Goal: Task Accomplishment & Management: Manage account settings

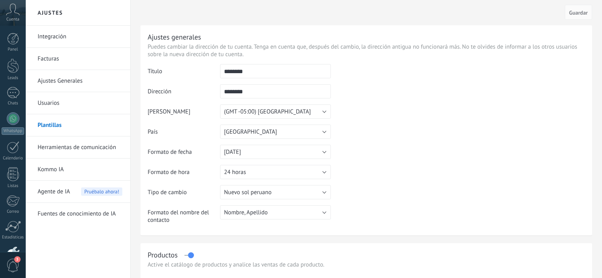
click at [62, 123] on body ".abccls-1,.abccls-2{fill-rule:evenodd}.abccls-2{fill:#fff} .abfcls-1{fill:none}…" at bounding box center [301, 139] width 602 height 278
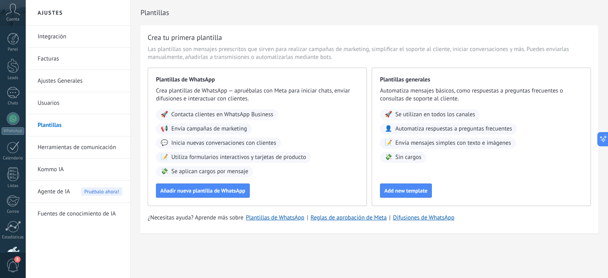
scroll to position [34, 0]
click at [66, 145] on link "Herramientas de comunicación" at bounding box center [80, 148] width 85 height 22
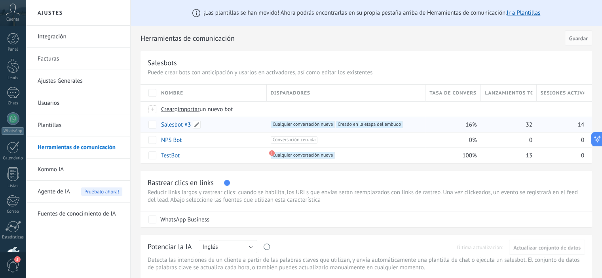
click at [172, 122] on link "Salesbot #3" at bounding box center [176, 125] width 30 height 8
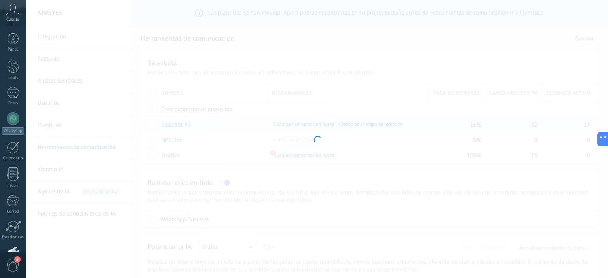
type input "**********"
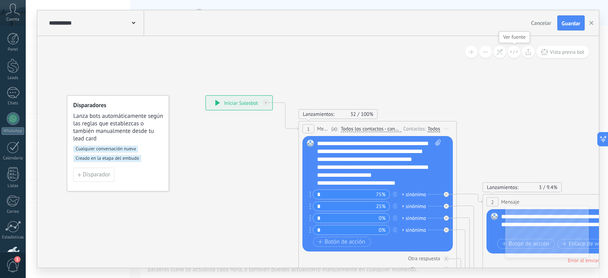
click at [513, 50] on icon at bounding box center [514, 52] width 8 height 4
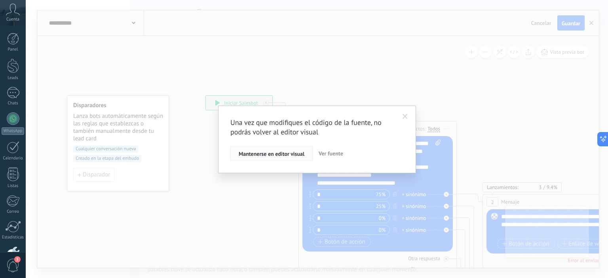
click at [288, 153] on span "Mantenerse en editor visual" at bounding box center [272, 154] width 66 height 6
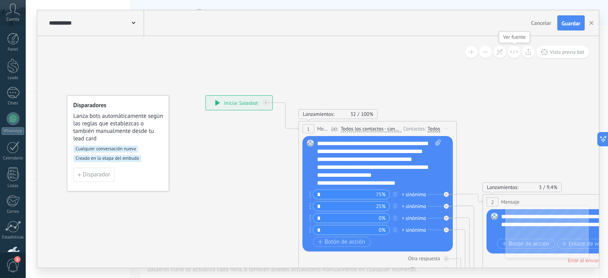
click at [513, 48] on button at bounding box center [514, 52] width 12 height 12
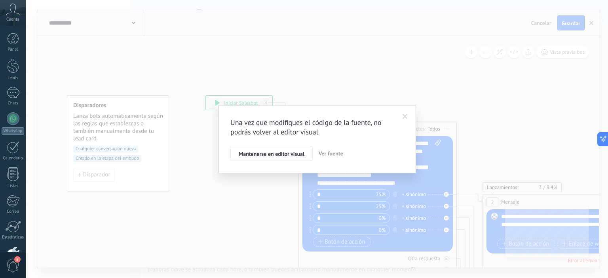
click at [337, 154] on span "Ver fuente" at bounding box center [331, 153] width 25 height 7
type textarea "**********"
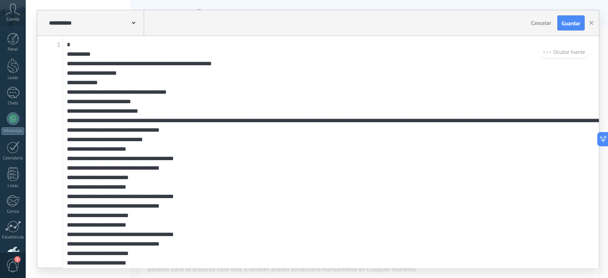
click at [602, 49] on div "**********" at bounding box center [317, 139] width 582 height 278
click at [539, 23] on span "Cancelar" at bounding box center [541, 22] width 20 height 7
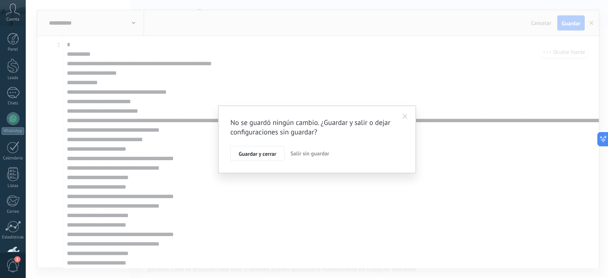
click at [308, 153] on span "Salir sin guardar" at bounding box center [310, 153] width 39 height 7
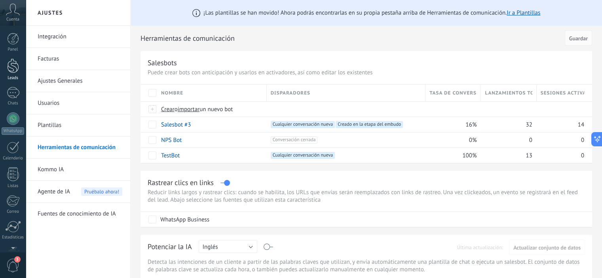
click at [13, 65] on div at bounding box center [13, 66] width 12 height 15
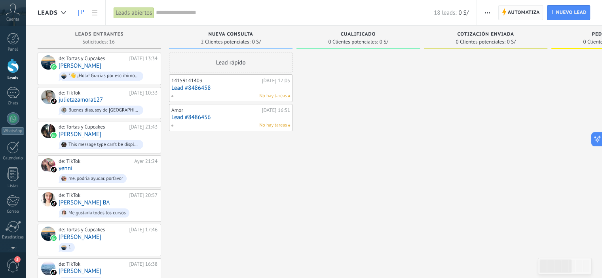
click at [526, 12] on span "Automatiza" at bounding box center [524, 13] width 32 height 14
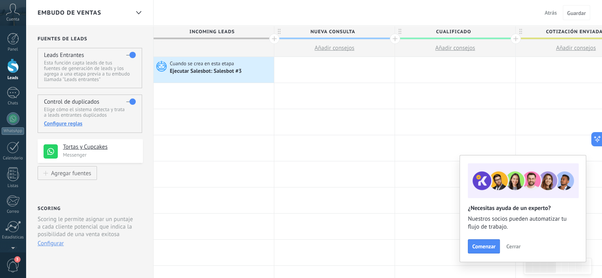
click at [511, 245] on span "Cerrar" at bounding box center [513, 247] width 14 height 6
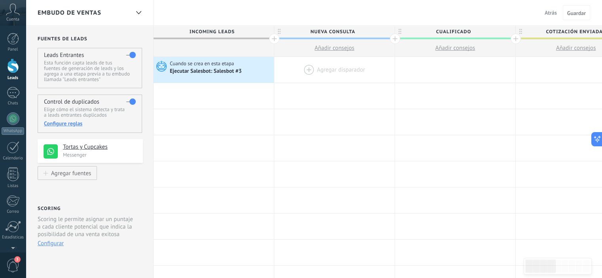
click at [334, 71] on div at bounding box center [334, 70] width 120 height 26
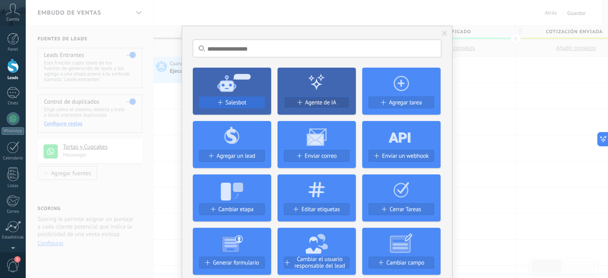
click at [252, 104] on div "Salesbot" at bounding box center [232, 102] width 65 height 7
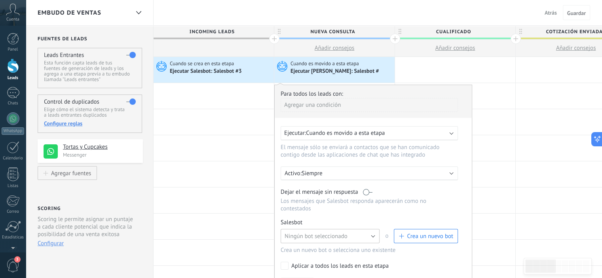
click at [372, 229] on button "Ningún bot seleccionado" at bounding box center [330, 236] width 99 height 14
click at [328, 260] on span "TestBot" at bounding box center [326, 264] width 101 height 8
click at [326, 219] on link "Gestionar" at bounding box center [317, 222] width 21 height 7
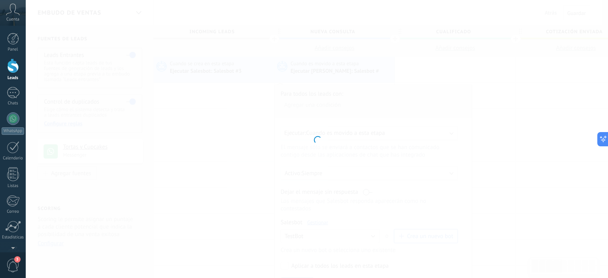
type input "*******"
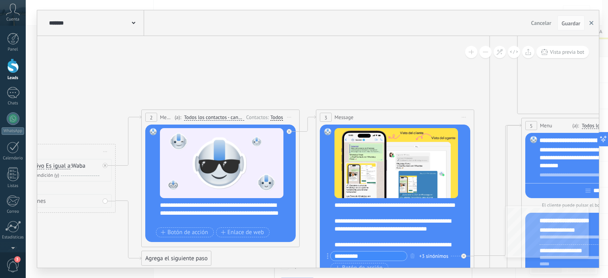
click at [595, 22] on button "button" at bounding box center [591, 22] width 12 height 15
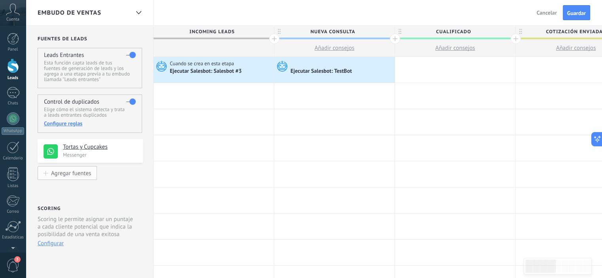
click at [68, 170] on button "Agregar fuentes" at bounding box center [67, 173] width 59 height 14
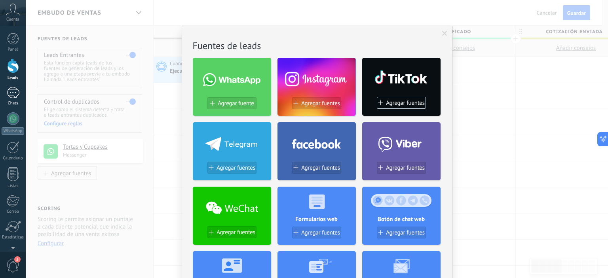
click at [12, 98] on div at bounding box center [13, 92] width 13 height 11
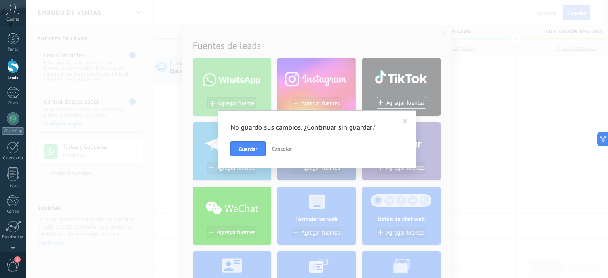
click at [281, 148] on span "Cancelar" at bounding box center [282, 148] width 20 height 7
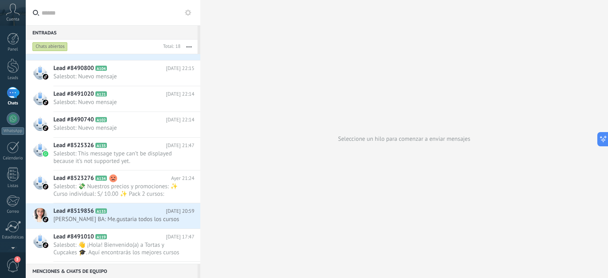
scroll to position [99, 0]
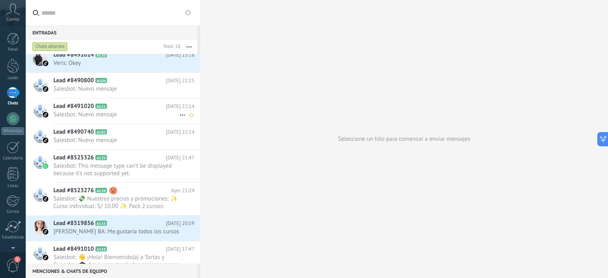
click at [162, 103] on h2 "Lead #8491020 A121" at bounding box center [109, 107] width 112 height 8
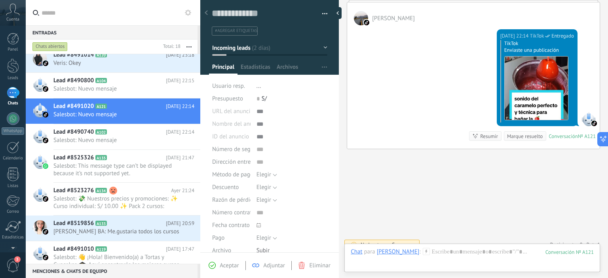
scroll to position [692, 0]
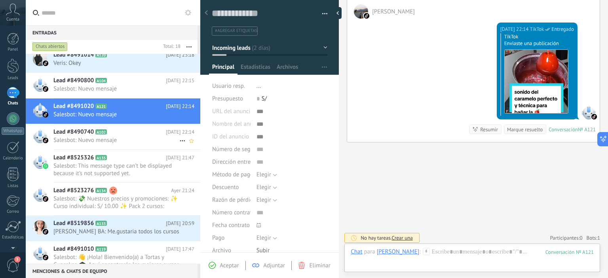
click at [165, 139] on span "Salesbot: Nuevo mensaje" at bounding box center [116, 141] width 126 height 8
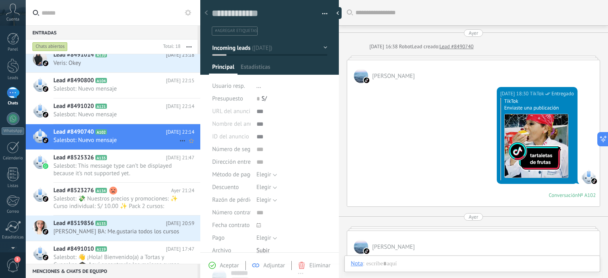
type textarea "**********"
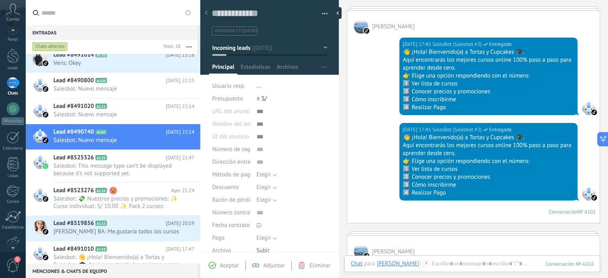
scroll to position [51, 0]
click at [13, 210] on link "Ajustes" at bounding box center [13, 206] width 26 height 21
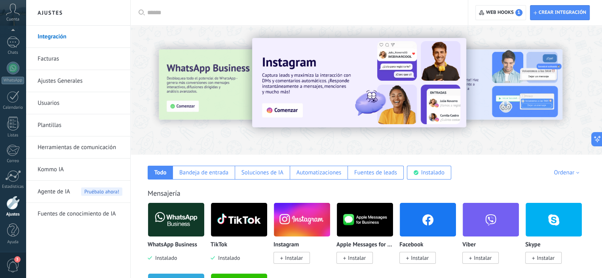
click at [101, 146] on link "Herramientas de comunicación" at bounding box center [80, 148] width 85 height 22
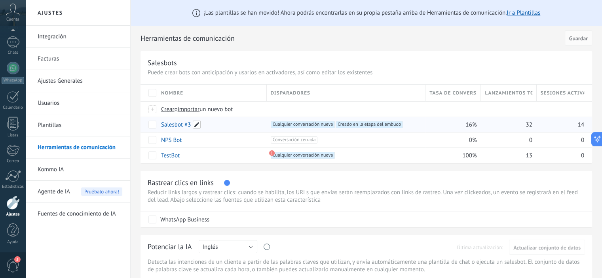
click at [197, 124] on span at bounding box center [197, 125] width 8 height 8
click at [199, 124] on input "**********" at bounding box center [212, 125] width 100 height 13
click at [185, 143] on span "Guardar" at bounding box center [179, 143] width 19 height 6
click at [212, 142] on span "Cancelar" at bounding box center [213, 142] width 20 height 7
click at [179, 126] on link "Salesbot #3" at bounding box center [176, 125] width 30 height 8
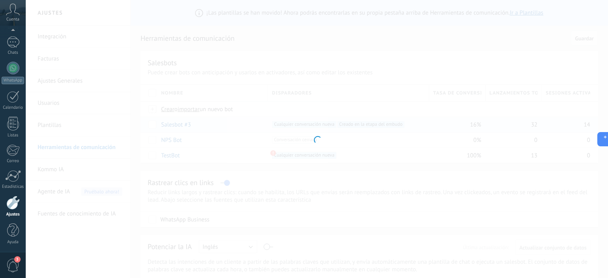
type input "**********"
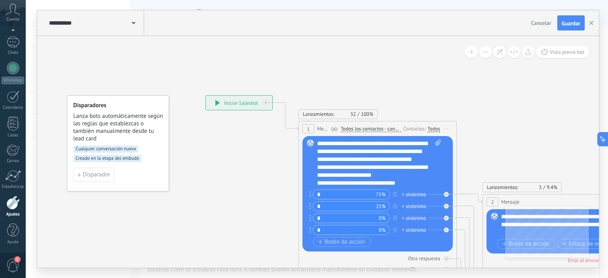
click at [392, 131] on span "Todos los contactos - canales seleccionados" at bounding box center [371, 129] width 61 height 6
click at [392, 131] on button "Todos los contactos - canales seleccionados" at bounding box center [386, 129] width 99 height 14
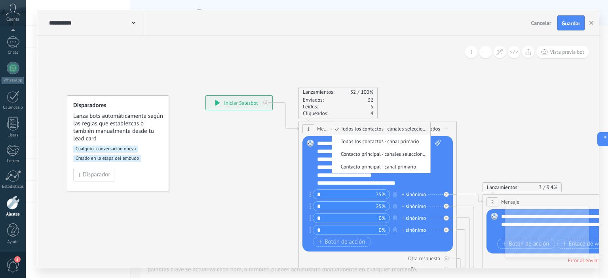
click at [392, 131] on span "Todos los contactos - canales seleccionados" at bounding box center [380, 128] width 96 height 7
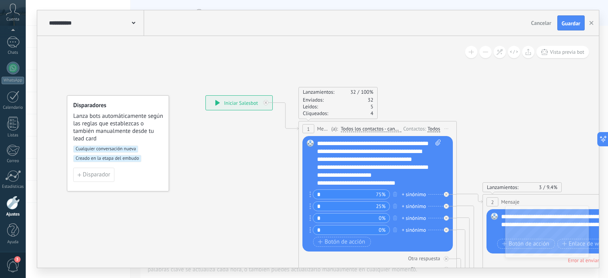
click at [391, 131] on span "Todos los contactos - canales seleccionados" at bounding box center [371, 129] width 61 height 6
click at [391, 131] on button "Todos los contactos - canales seleccionados" at bounding box center [386, 129] width 99 height 14
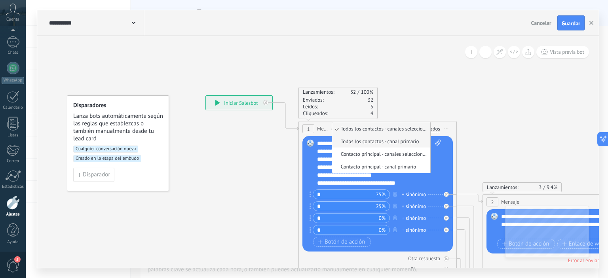
click at [385, 136] on li "Todos los contactos - canal primario" at bounding box center [381, 141] width 98 height 13
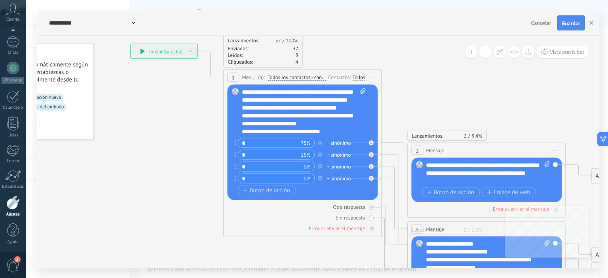
drag, startPoint x: 477, startPoint y: 131, endPoint x: 401, endPoint y: 79, distance: 91.4
click at [401, 79] on icon at bounding box center [382, 250] width 900 height 809
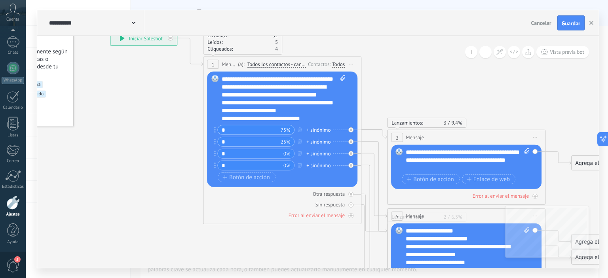
drag, startPoint x: 401, startPoint y: 79, endPoint x: 381, endPoint y: 66, distance: 24.0
click at [381, 66] on icon at bounding box center [362, 237] width 900 height 809
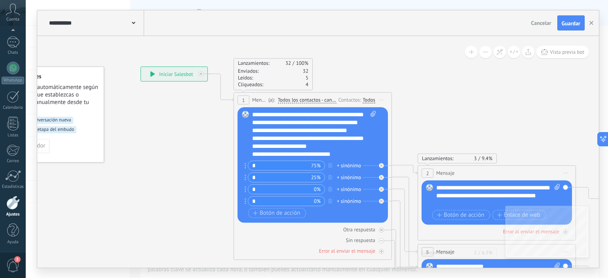
drag, startPoint x: 392, startPoint y: 102, endPoint x: 422, endPoint y: 137, distance: 46.9
click at [422, 137] on icon at bounding box center [393, 273] width 900 height 809
click at [360, 143] on div "**********" at bounding box center [314, 135] width 124 height 48
click at [353, 155] on div "**********" at bounding box center [314, 135] width 124 height 48
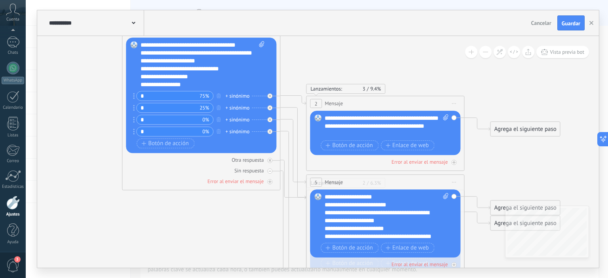
drag, startPoint x: 456, startPoint y: 142, endPoint x: 346, endPoint y: 68, distance: 132.8
click at [346, 68] on icon at bounding box center [281, 203] width 900 height 809
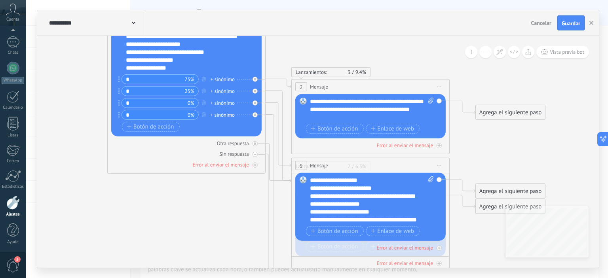
drag, startPoint x: 268, startPoint y: 209, endPoint x: 251, endPoint y: 196, distance: 20.3
click at [251, 196] on icon at bounding box center [266, 186] width 900 height 809
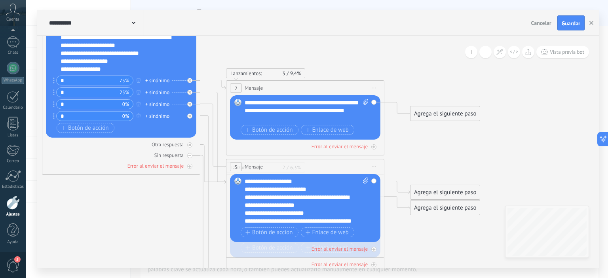
drag, startPoint x: 391, startPoint y: 49, endPoint x: 325, endPoint y: 52, distance: 66.5
click at [325, 52] on icon at bounding box center [201, 187] width 900 height 809
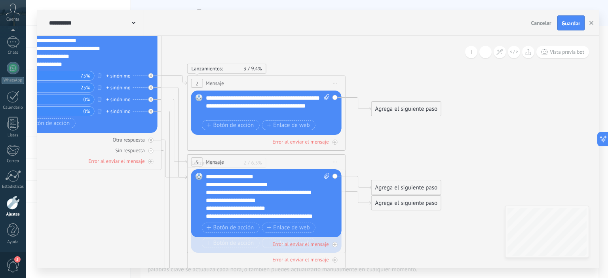
drag, startPoint x: 265, startPoint y: 62, endPoint x: 225, endPoint y: 53, distance: 40.8
click at [225, 53] on icon at bounding box center [162, 183] width 900 height 809
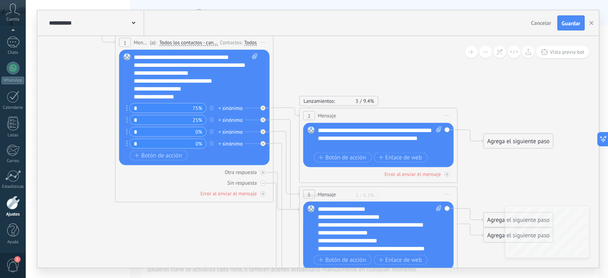
drag, startPoint x: 384, startPoint y: 124, endPoint x: 496, endPoint y: 160, distance: 117.6
click at [496, 160] on icon at bounding box center [274, 215] width 900 height 809
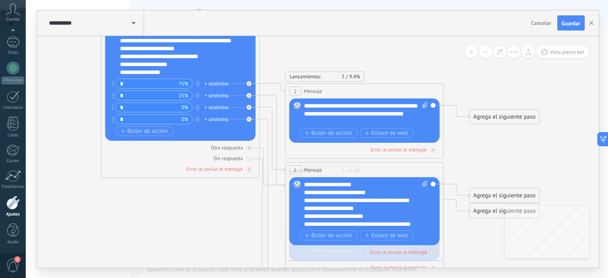
drag, startPoint x: 388, startPoint y: 88, endPoint x: 374, endPoint y: 64, distance: 27.8
click at [374, 64] on icon at bounding box center [260, 191] width 900 height 809
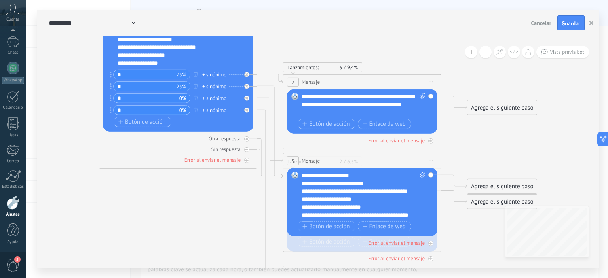
drag, startPoint x: 239, startPoint y: 226, endPoint x: 236, endPoint y: 217, distance: 9.4
click at [236, 217] on icon at bounding box center [258, 182] width 900 height 809
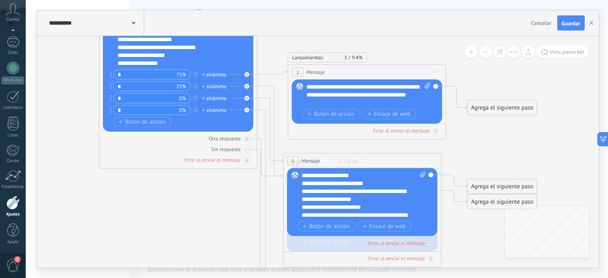
drag, startPoint x: 393, startPoint y: 81, endPoint x: 398, endPoint y: 71, distance: 11.2
click at [398, 71] on div "2 Mensaje ******* (a): Todos los contactos - canales seleccionados Todos los co…" at bounding box center [367, 72] width 158 height 15
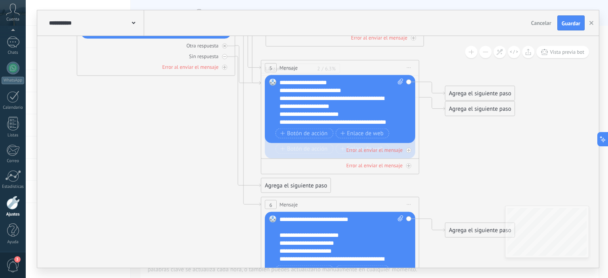
drag, startPoint x: 463, startPoint y: 218, endPoint x: 441, endPoint y: 124, distance: 96.0
click at [441, 124] on icon at bounding box center [236, 89] width 900 height 809
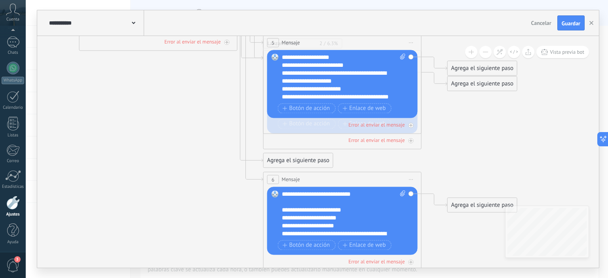
drag, startPoint x: 441, startPoint y: 124, endPoint x: 434, endPoint y: 162, distance: 38.5
click at [434, 162] on icon at bounding box center [238, 64] width 900 height 809
drag, startPoint x: 406, startPoint y: 93, endPoint x: 394, endPoint y: 125, distance: 33.3
click at [394, 125] on div "5 Mensaje ******* (a): Todos los contactos - canales seleccionados Todos los co…" at bounding box center [342, 84] width 158 height 99
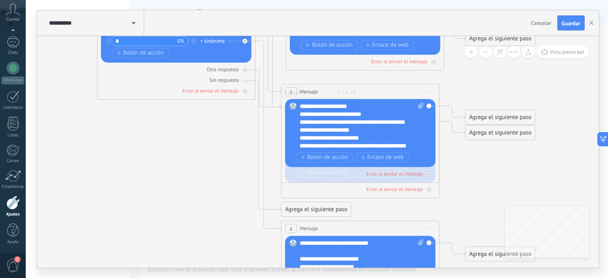
drag, startPoint x: 461, startPoint y: 146, endPoint x: 479, endPoint y: 196, distance: 52.4
click at [479, 196] on icon at bounding box center [256, 113] width 900 height 809
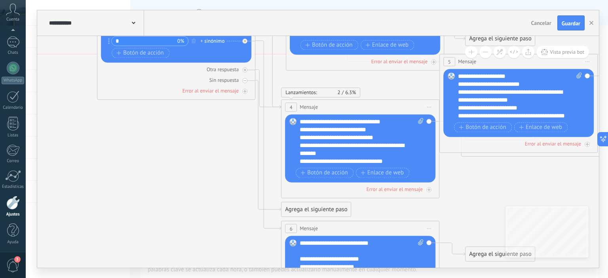
drag, startPoint x: 329, startPoint y: 89, endPoint x: 487, endPoint y: 63, distance: 160.6
click at [487, 63] on div "5 Mensaje ******* (a): Todos los contactos - canales seleccionados Todos los co…" at bounding box center [519, 62] width 158 height 15
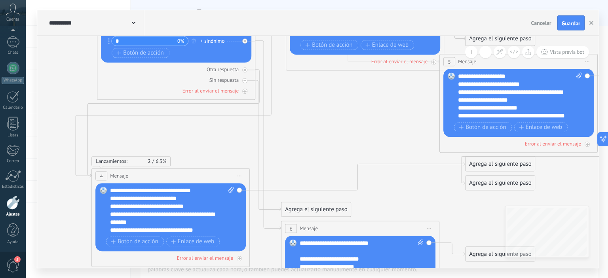
drag, startPoint x: 381, startPoint y: 108, endPoint x: 192, endPoint y: 177, distance: 201.7
click at [192, 177] on div "4 Mensaje ******* (a): Todos los contactos - canales seleccionados Todos los co…" at bounding box center [171, 176] width 158 height 15
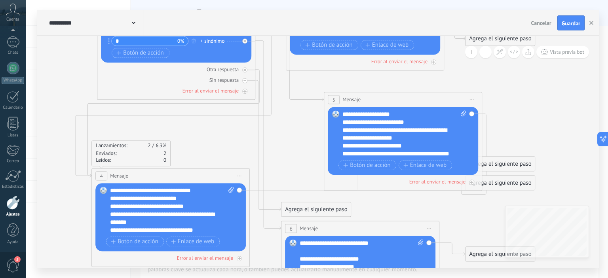
drag, startPoint x: 491, startPoint y: 66, endPoint x: 375, endPoint y: 105, distance: 122.3
click at [375, 105] on div "5 Mensaje ******* (a): Todos los contactos - canales seleccionados Todos los co…" at bounding box center [403, 100] width 158 height 15
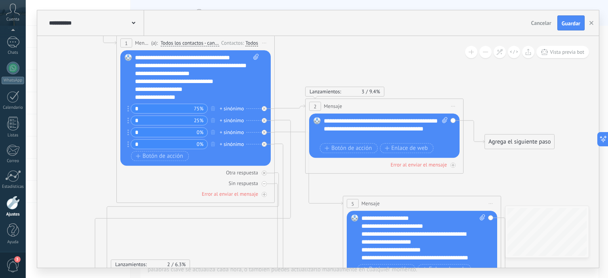
drag, startPoint x: 521, startPoint y: 97, endPoint x: 541, endPoint y: 190, distance: 94.8
click at [541, 190] on icon at bounding box center [275, 216] width 900 height 809
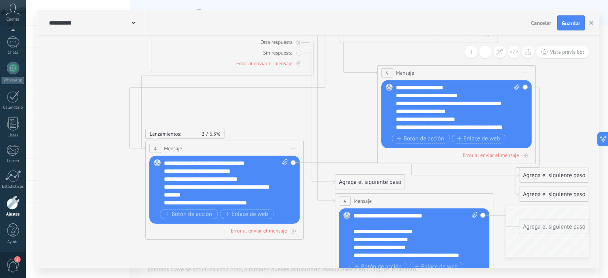
drag, startPoint x: 321, startPoint y: 234, endPoint x: 358, endPoint y: 99, distance: 139.8
click at [358, 99] on icon at bounding box center [310, 85] width 900 height 809
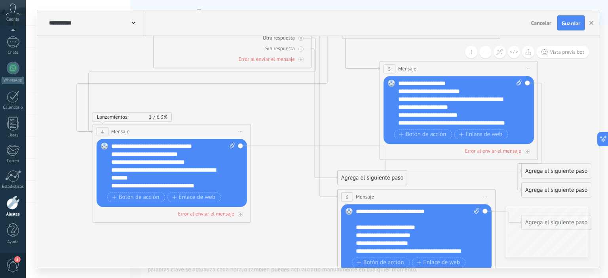
drag, startPoint x: 265, startPoint y: 141, endPoint x: 211, endPoint y: 129, distance: 56.1
click at [211, 129] on div "4 Mensaje ******* (a): Todos los contactos - canales seleccionados Todos los co…" at bounding box center [172, 132] width 158 height 15
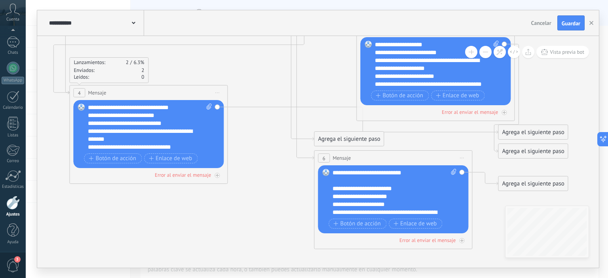
drag, startPoint x: 287, startPoint y: 219, endPoint x: 264, endPoint y: 181, distance: 44.0
click at [264, 181] on icon at bounding box center [289, 42] width 900 height 809
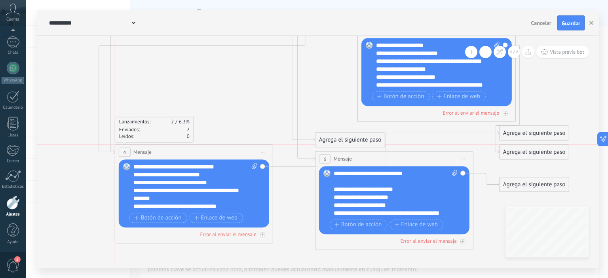
drag, startPoint x: 197, startPoint y: 99, endPoint x: 245, endPoint y: 161, distance: 78.7
click at [245, 161] on div "Lanzamientos: 2 6.3% Enviados: 2 Leídos: 0 4 Mensaje ******* (a): Todos los con…" at bounding box center [194, 194] width 158 height 99
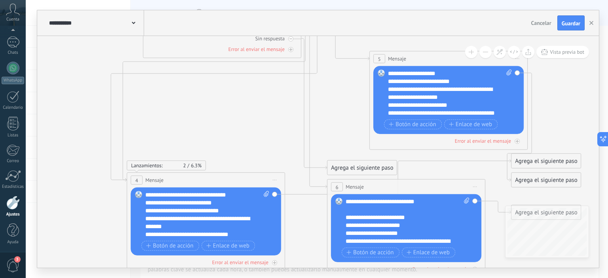
drag, startPoint x: 234, startPoint y: 106, endPoint x: 245, endPoint y: 133, distance: 30.1
click at [245, 133] on icon at bounding box center [302, 71] width 900 height 809
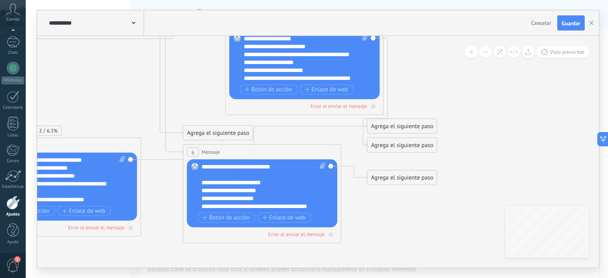
drag, startPoint x: 247, startPoint y: 131, endPoint x: 103, endPoint y: 96, distance: 147.8
click at [103, 96] on icon at bounding box center [158, 36] width 900 height 809
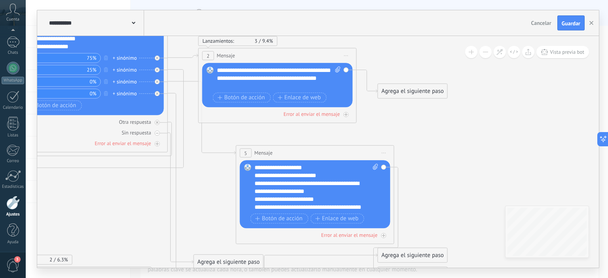
drag, startPoint x: 449, startPoint y: 102, endPoint x: 459, endPoint y: 231, distance: 129.5
click at [459, 231] on icon at bounding box center [169, 165] width 900 height 809
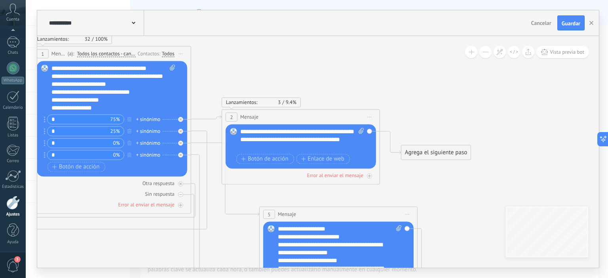
drag, startPoint x: 456, startPoint y: 150, endPoint x: 480, endPoint y: 206, distance: 61.0
click at [480, 206] on icon at bounding box center [192, 227] width 900 height 809
click at [516, 54] on icon at bounding box center [514, 52] width 8 height 4
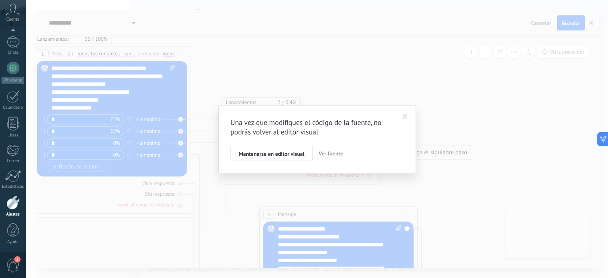
click at [338, 151] on span "Ver fuente" at bounding box center [331, 153] width 25 height 7
type textarea "**********"
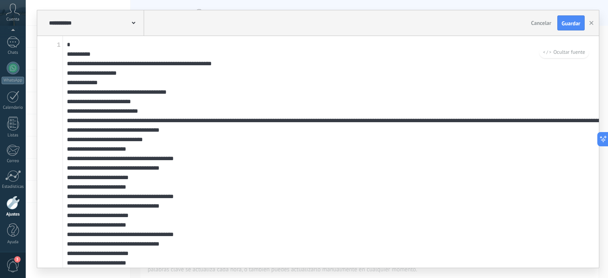
click at [251, 133] on textarea at bounding box center [331, 152] width 536 height 232
click at [255, 138] on textarea at bounding box center [331, 152] width 536 height 232
click at [430, 52] on textarea at bounding box center [331, 152] width 536 height 232
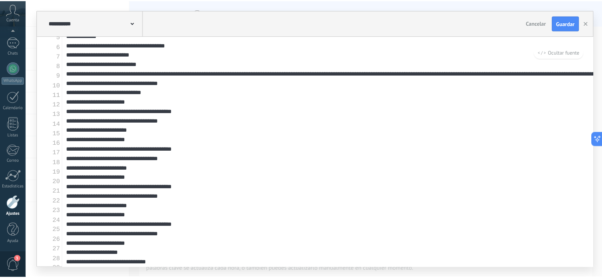
scroll to position [0, 0]
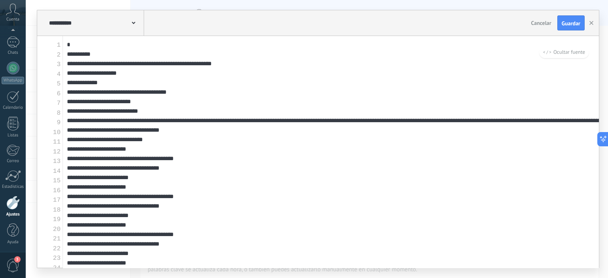
click at [250, 160] on textarea at bounding box center [331, 152] width 536 height 232
click at [319, 120] on textarea at bounding box center [331, 152] width 536 height 232
click at [594, 22] on button "button" at bounding box center [591, 22] width 12 height 15
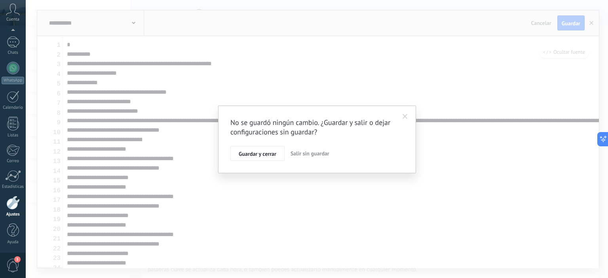
click at [323, 158] on button "Salir sin guardar" at bounding box center [309, 153] width 45 height 15
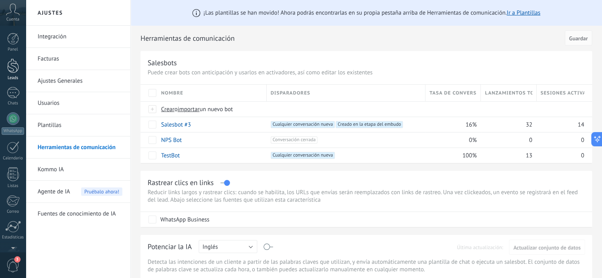
click at [13, 69] on div at bounding box center [13, 66] width 12 height 15
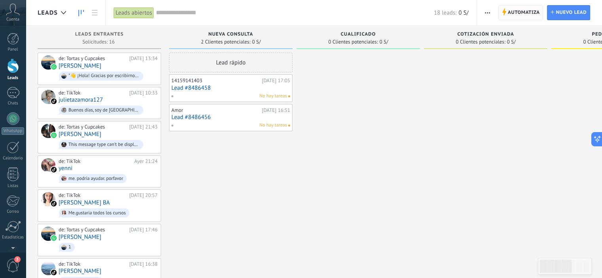
click at [511, 11] on span "Automatiza" at bounding box center [524, 13] width 32 height 14
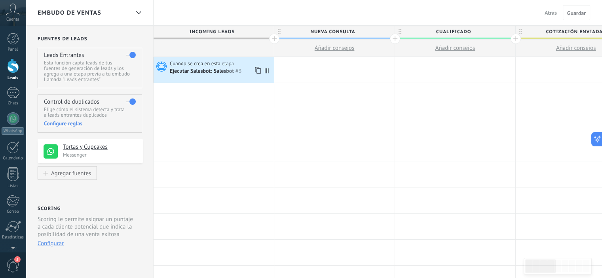
click at [268, 70] on icon at bounding box center [267, 70] width 4 height 5
drag, startPoint x: 268, startPoint y: 71, endPoint x: 281, endPoint y: 68, distance: 13.4
click at [258, 70] on icon at bounding box center [257, 70] width 8 height 10
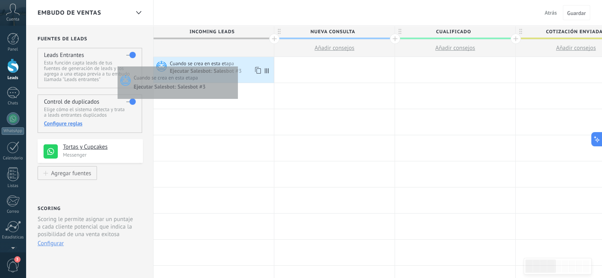
click at [236, 65] on div "Cuando se crea en esta etapa" at bounding box center [221, 63] width 102 height 7
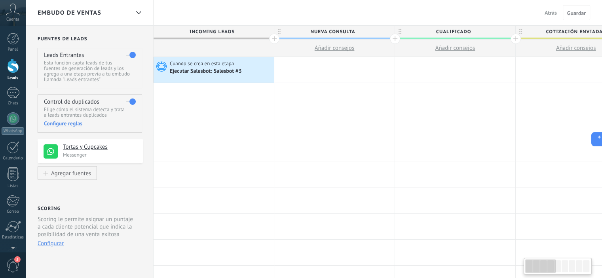
click at [216, 68] on div "Ejecutar Salesbot: Salesbot #3" at bounding box center [206, 71] width 73 height 7
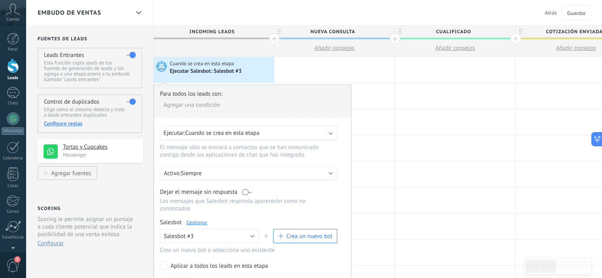
click at [297, 134] on div "Ejecutar: Cuando se crea en esta etapa" at bounding box center [245, 133] width 164 height 8
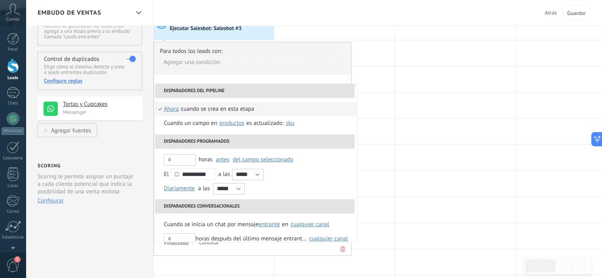
click at [281, 53] on div "Para todos los leads con:" at bounding box center [252, 52] width 185 height 8
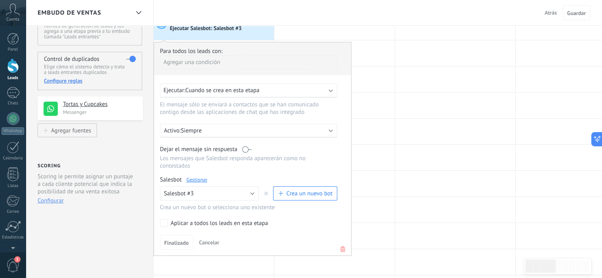
click at [280, 53] on div "Para todos los leads con:" at bounding box center [252, 52] width 185 height 8
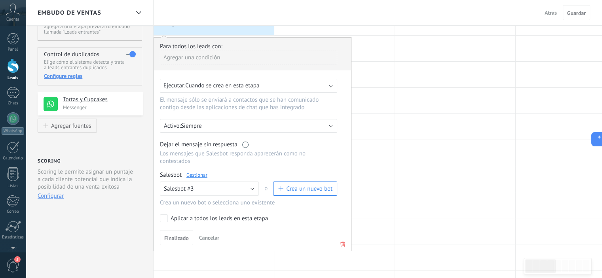
scroll to position [47, 0]
click at [240, 185] on button "Salesbot #3" at bounding box center [209, 189] width 99 height 14
click at [268, 159] on div "Para todos los leads con: [PERSON_NAME] una condición Ejecutar: Cuando se crea …" at bounding box center [253, 145] width 198 height 214
drag, startPoint x: 448, startPoint y: 116, endPoint x: 424, endPoint y: 97, distance: 29.9
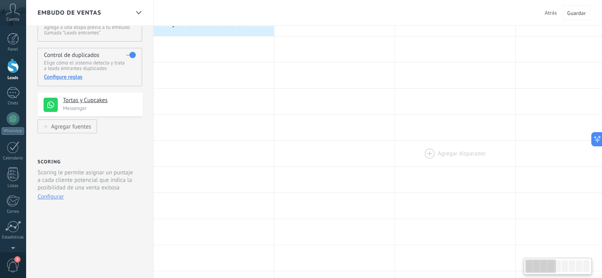
drag, startPoint x: 424, startPoint y: 105, endPoint x: 437, endPoint y: 150, distance: 47.0
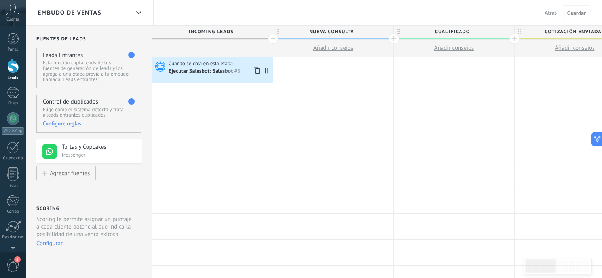
click at [245, 64] on div "Cuando se crea en esta etapa" at bounding box center [220, 63] width 102 height 7
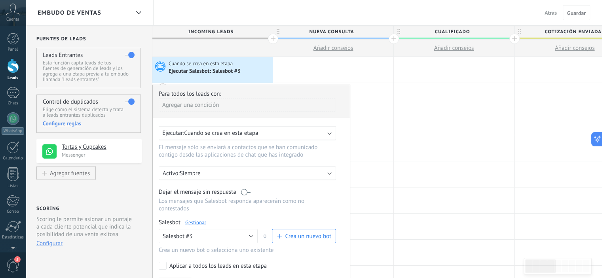
click at [245, 64] on div "Cuando se crea en esta etapa" at bounding box center [220, 63] width 102 height 7
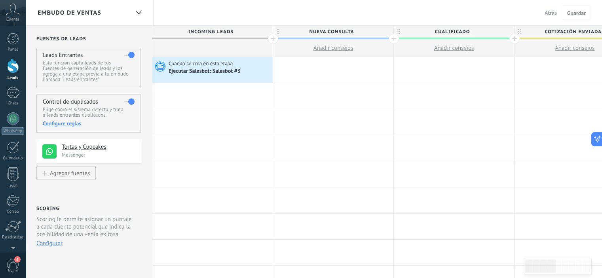
click at [245, 64] on div "Cuando se crea en esta etapa" at bounding box center [220, 63] width 102 height 7
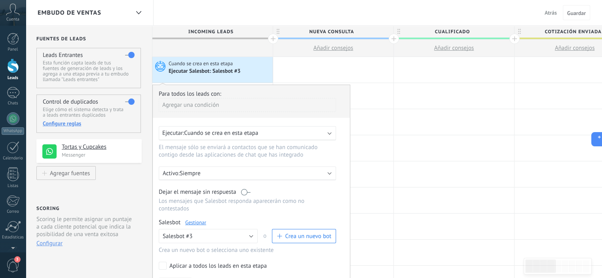
click at [245, 64] on div "Cuando se crea en esta etapa" at bounding box center [220, 63] width 102 height 7
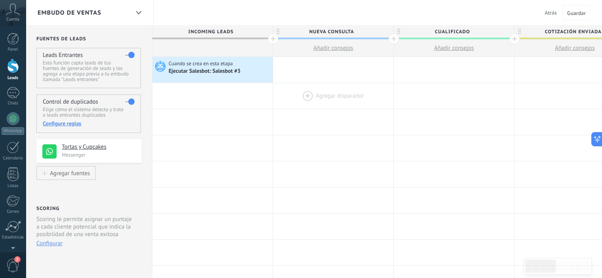
drag, startPoint x: 232, startPoint y: 64, endPoint x: 280, endPoint y: 103, distance: 62.5
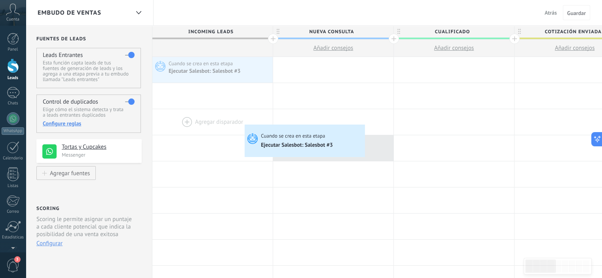
drag, startPoint x: 246, startPoint y: 74, endPoint x: 246, endPoint y: 126, distance: 51.5
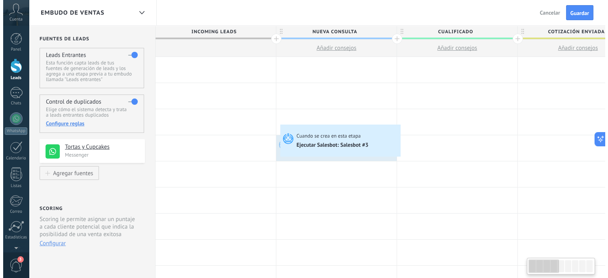
scroll to position [0, 3]
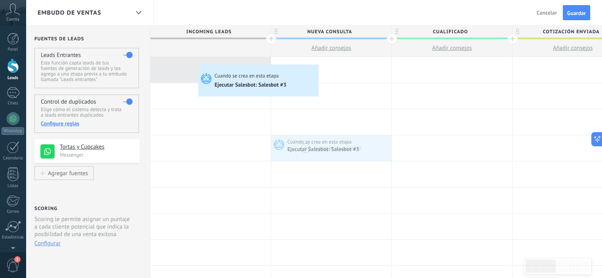
drag, startPoint x: 299, startPoint y: 138, endPoint x: 200, endPoint y: 66, distance: 122.5
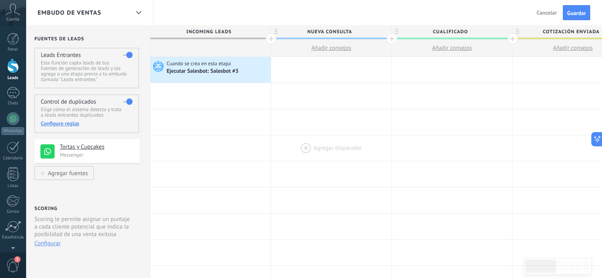
click at [15, 70] on div at bounding box center [13, 66] width 12 height 15
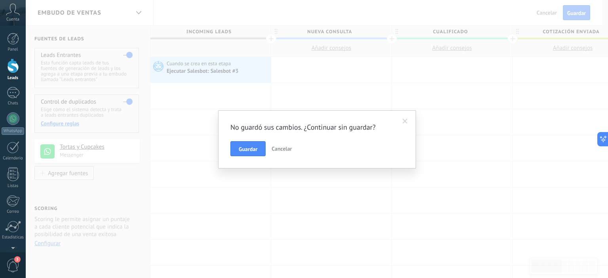
click at [277, 146] on span "Cancelar" at bounding box center [282, 148] width 20 height 7
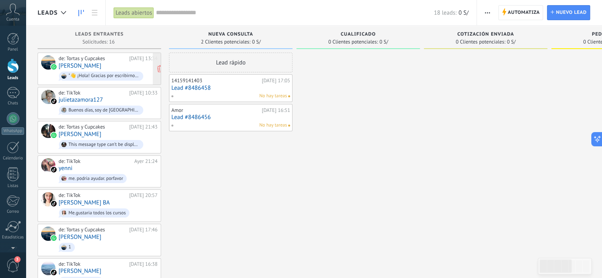
click at [117, 70] on span ""👋 ¡Hola! Gracias por escribirnos. Somos Tortas y Cupcakes y te ayudaremos a ap…" at bounding box center [108, 76] width 99 height 12
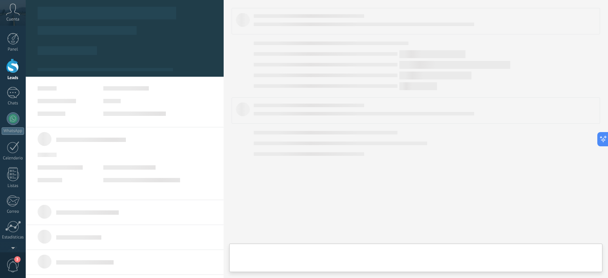
type textarea "**********"
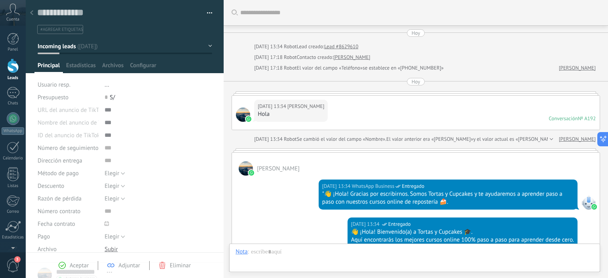
scroll to position [241, 0]
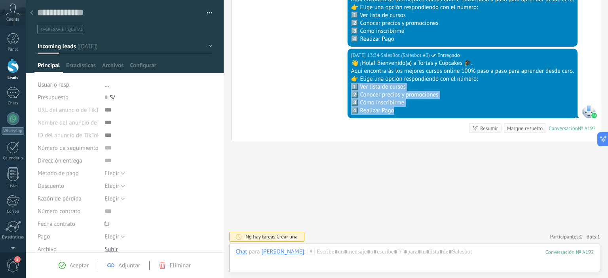
drag, startPoint x: 540, startPoint y: 77, endPoint x: 546, endPoint y: 137, distance: 59.7
click at [546, 137] on div "[DATE] 13:34 SalesBot (Salesbot #3) Entregado 👋 ¡Hola! Bienvenido(a) a Tortas y…" at bounding box center [416, 95] width 368 height 92
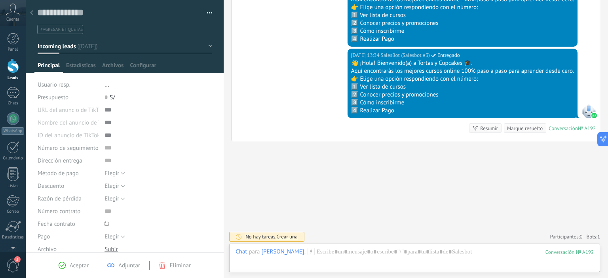
click at [504, 174] on div "Buscar Carga más [DATE] [DATE] 13:34 Robot Lead creado: Lead #8629610 [DATE] 17…" at bounding box center [416, 19] width 384 height 520
drag, startPoint x: 504, startPoint y: 174, endPoint x: 485, endPoint y: 188, distance: 24.0
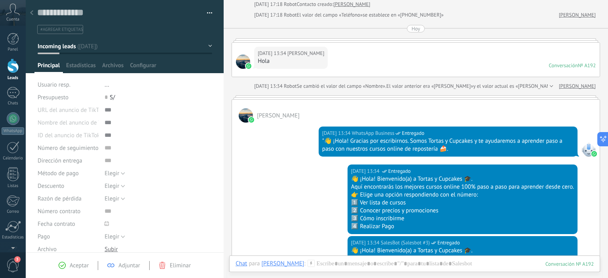
scroll to position [54, 0]
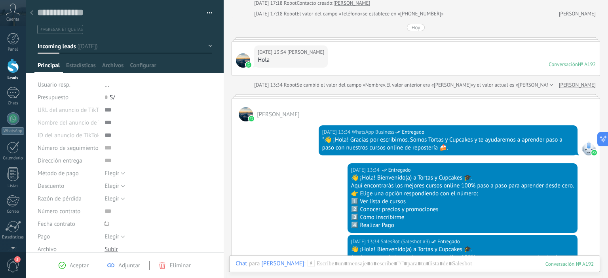
click at [549, 85] on div "[DATE] 13:34 Robot Se cambió el valor del campo «Nombre». El valor anterior era…" at bounding box center [425, 85] width 342 height 8
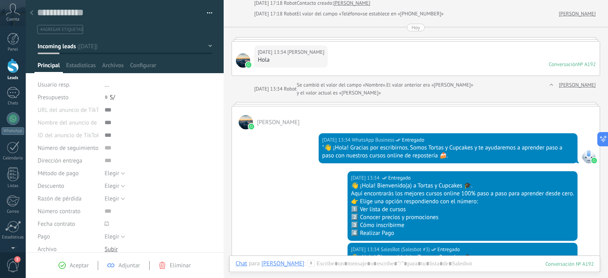
click at [550, 85] on div "[DATE] 13:34 Robot Se cambió el valor del campo «Nombre». El valor anterior era…" at bounding box center [425, 89] width 342 height 16
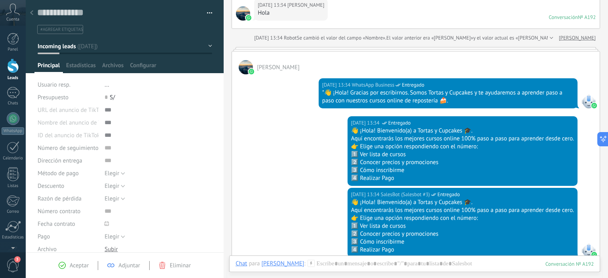
scroll to position [102, 0]
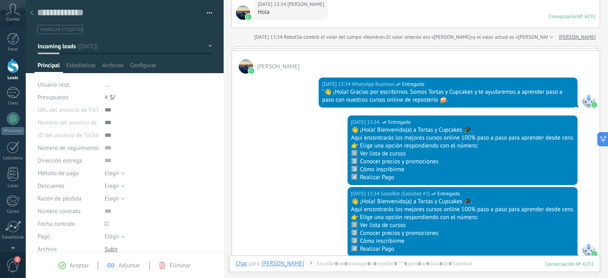
drag, startPoint x: 243, startPoint y: 55, endPoint x: 247, endPoint y: 65, distance: 10.6
click at [247, 65] on div "[PERSON_NAME]" at bounding box center [416, 62] width 368 height 23
click at [253, 53] on div "[PERSON_NAME][DATE] 13:34 WhatsApp Business Entregado "👋 ¡Hola! Gracias por esc…" at bounding box center [416, 163] width 369 height 234
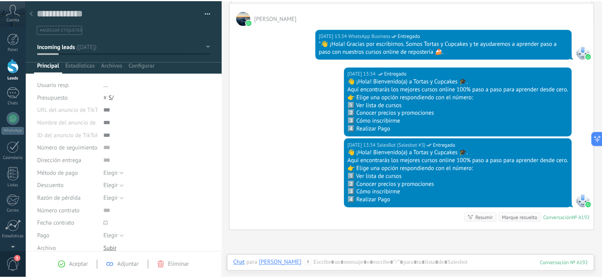
scroll to position [151, 0]
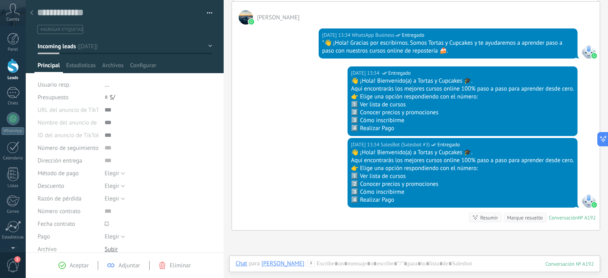
click at [13, 65] on div at bounding box center [13, 66] width 12 height 15
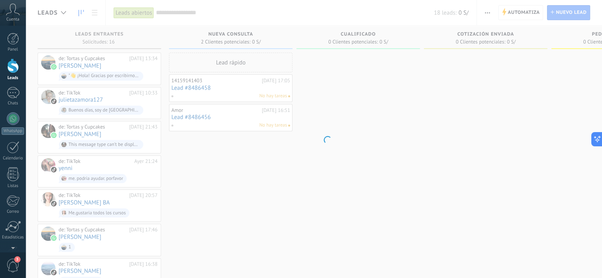
drag, startPoint x: 13, startPoint y: 65, endPoint x: 179, endPoint y: 51, distance: 166.8
click at [179, 51] on body ".abccls-1,.abccls-2{fill-rule:evenodd}.abccls-2{fill:#fff} .abfcls-1{fill:none}…" at bounding box center [301, 139] width 602 height 278
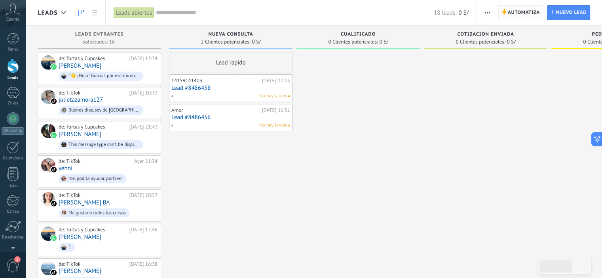
click at [517, 9] on span "Automatiza" at bounding box center [524, 13] width 32 height 14
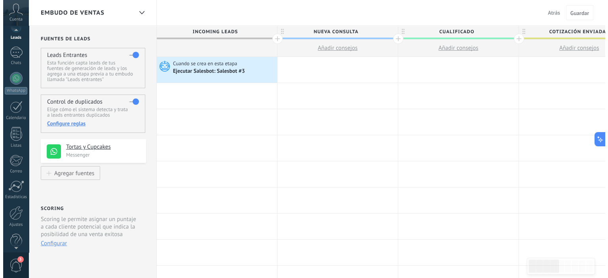
scroll to position [51, 0]
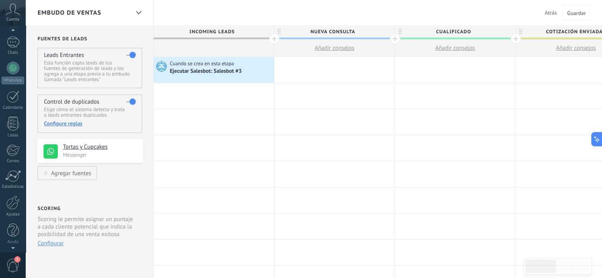
click at [14, 248] on div "© 2025 derechos reservados | Términos de uso Soporte técnico Cuenta [PERSON_NAM…" at bounding box center [13, 139] width 26 height 278
click at [12, 208] on div at bounding box center [12, 203] width 13 height 14
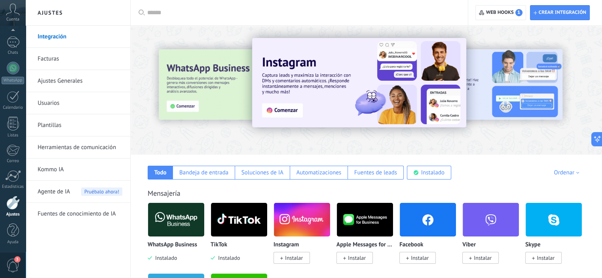
click at [89, 147] on link "Herramientas de comunicación" at bounding box center [80, 148] width 85 height 22
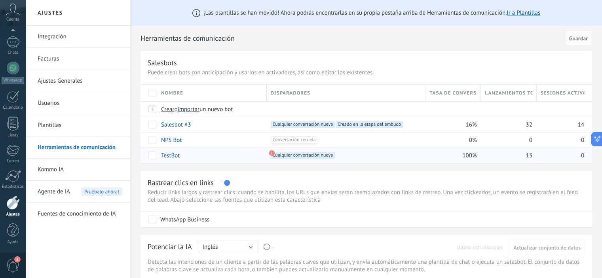
click at [171, 155] on link "TestBot" at bounding box center [170, 156] width 19 height 8
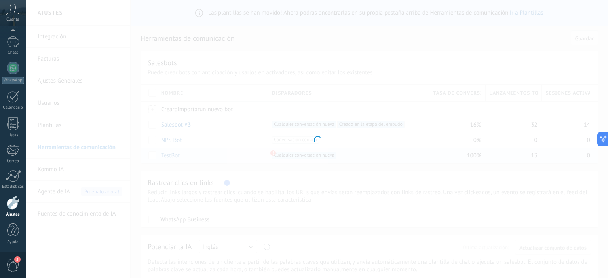
type input "*******"
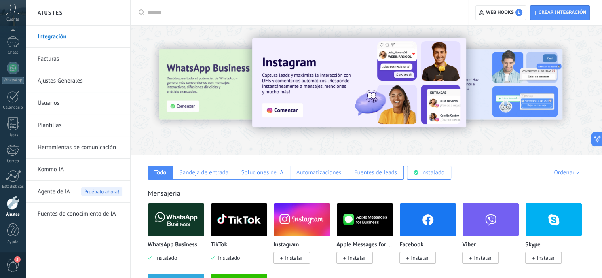
click at [100, 148] on link "Herramientas de comunicación" at bounding box center [80, 148] width 85 height 22
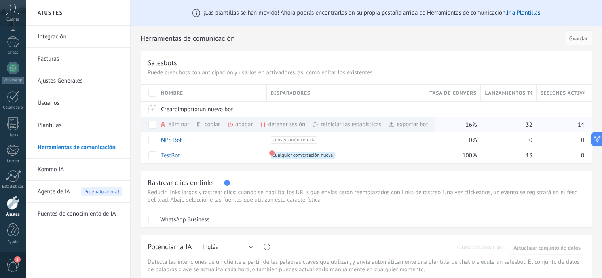
click at [238, 125] on div "apagar màs" at bounding box center [253, 124] width 53 height 15
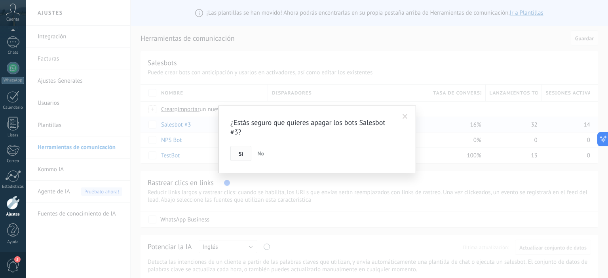
click at [243, 152] on button "Si" at bounding box center [240, 153] width 21 height 15
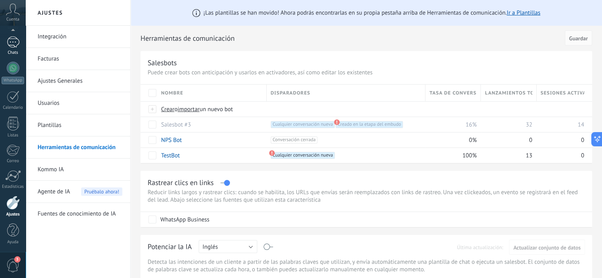
click at [16, 47] on div at bounding box center [13, 41] width 13 height 11
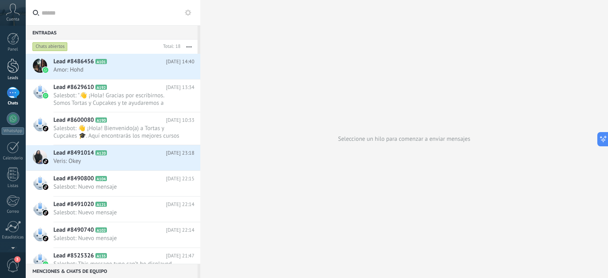
click at [13, 65] on div at bounding box center [13, 66] width 12 height 15
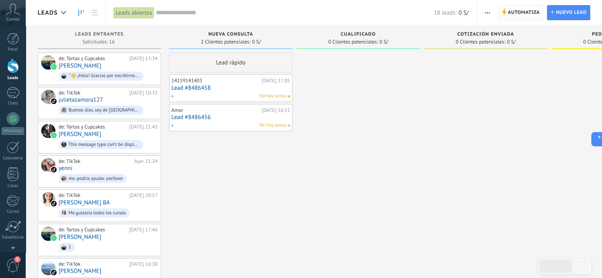
click at [515, 16] on span "Automatiza" at bounding box center [524, 13] width 32 height 14
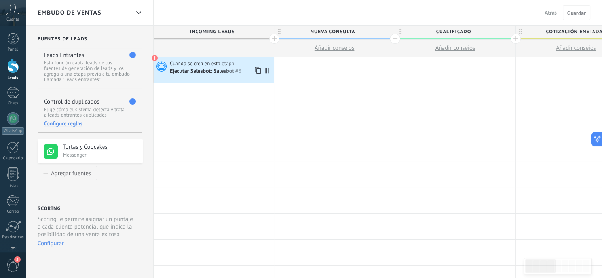
click at [220, 68] on div "Ejecutar Salesbot: Salesbot #3" at bounding box center [206, 71] width 73 height 7
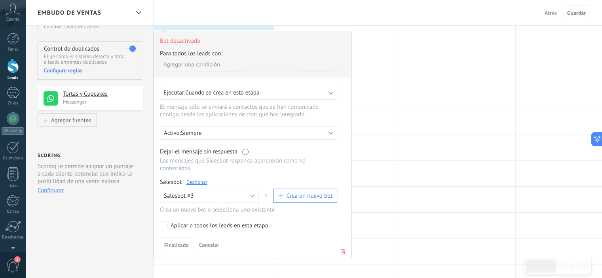
scroll to position [64, 0]
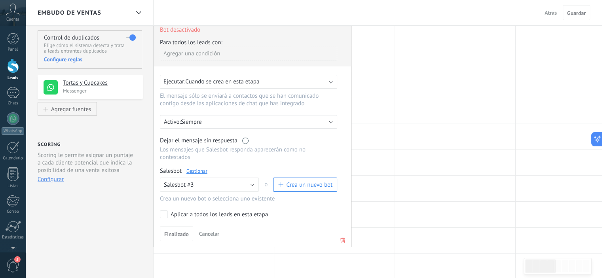
click at [344, 236] on icon at bounding box center [342, 241] width 9 height 10
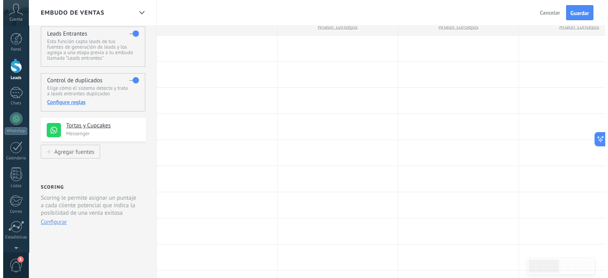
scroll to position [0, 0]
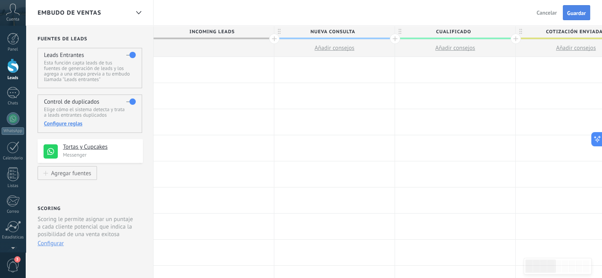
click at [581, 12] on span "Guardar" at bounding box center [576, 13] width 19 height 6
click at [575, 10] on span "Guardar" at bounding box center [576, 13] width 19 height 6
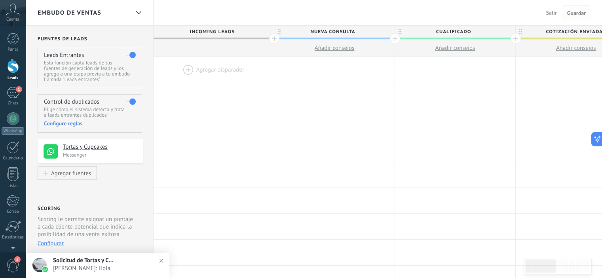
click at [572, 12] on span "Guardar" at bounding box center [576, 13] width 19 height 6
click at [15, 94] on div "1" at bounding box center [13, 92] width 13 height 11
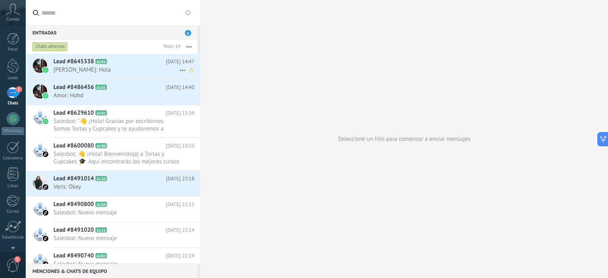
click at [180, 69] on icon at bounding box center [183, 71] width 10 height 10
click at [133, 68] on div at bounding box center [304, 139] width 608 height 278
click at [133, 68] on span "[PERSON_NAME]: Hola" at bounding box center [116, 70] width 126 height 8
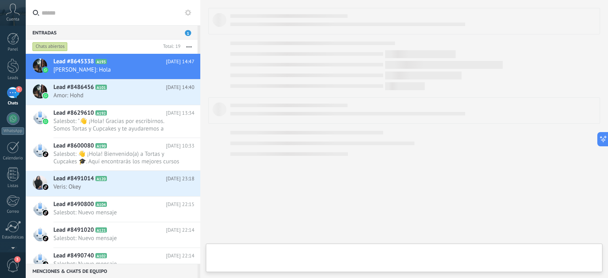
type textarea "**********"
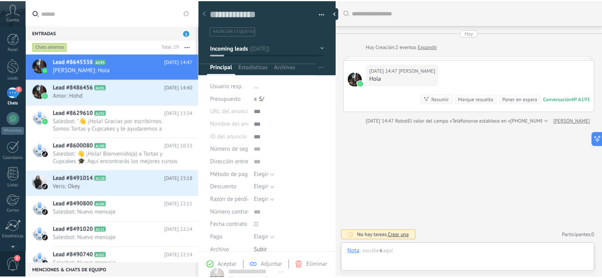
scroll to position [11, 0]
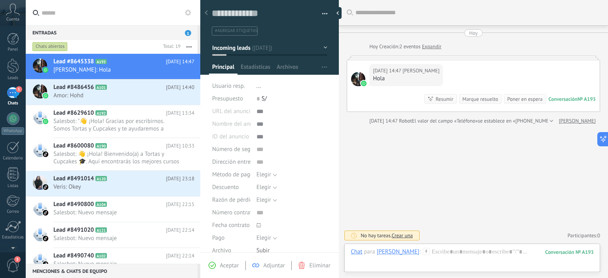
click at [187, 46] on button "button" at bounding box center [189, 47] width 17 height 14
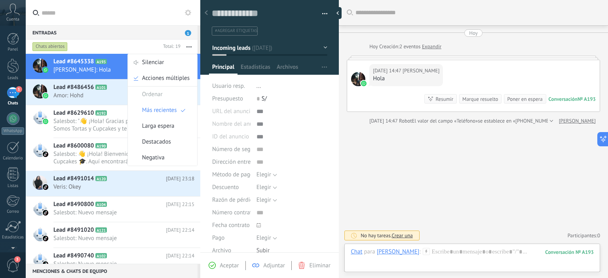
click at [112, 65] on icon at bounding box center [113, 62] width 8 height 8
click at [113, 41] on div "Chats abiertos" at bounding box center [95, 47] width 129 height 14
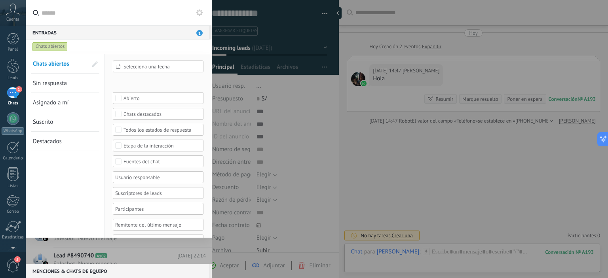
click at [423, 108] on div at bounding box center [304, 139] width 608 height 278
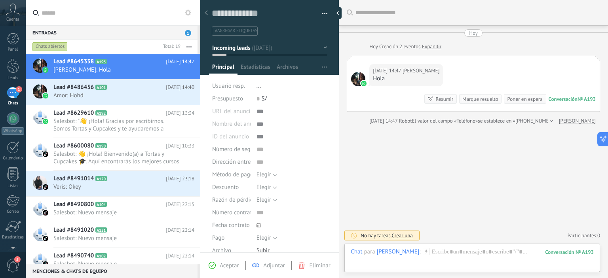
click at [320, 13] on button "button" at bounding box center [321, 14] width 11 height 12
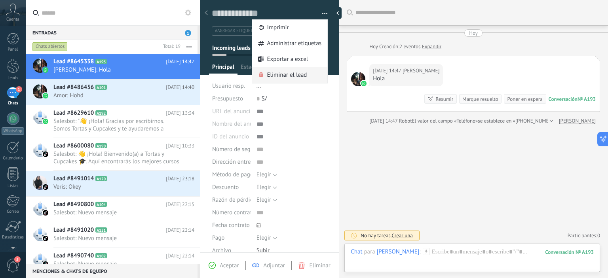
click at [296, 73] on span "Eliminar el lead" at bounding box center [287, 75] width 40 height 16
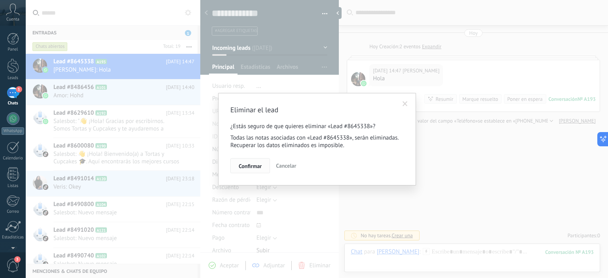
click at [255, 161] on button "Confirmar" at bounding box center [250, 165] width 40 height 15
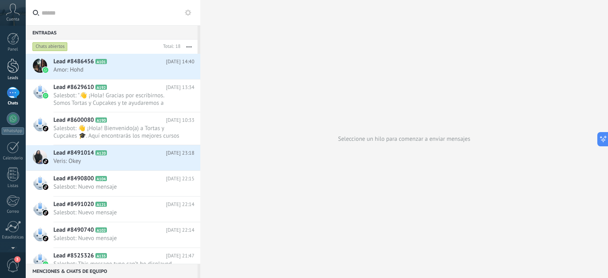
click at [12, 65] on div at bounding box center [13, 66] width 12 height 15
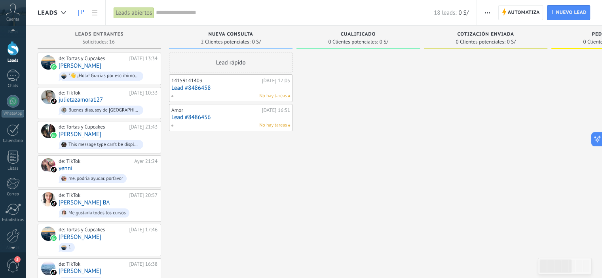
scroll to position [51, 0]
click at [13, 210] on link "Ajustes" at bounding box center [13, 206] width 26 height 21
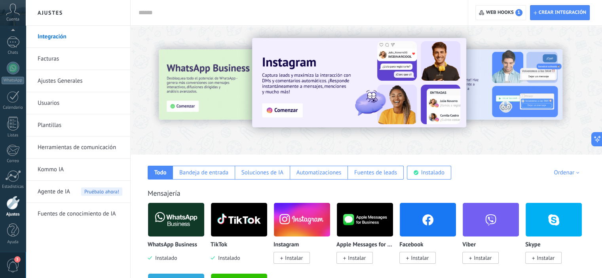
click at [98, 144] on link "Herramientas de comunicación" at bounding box center [80, 148] width 85 height 22
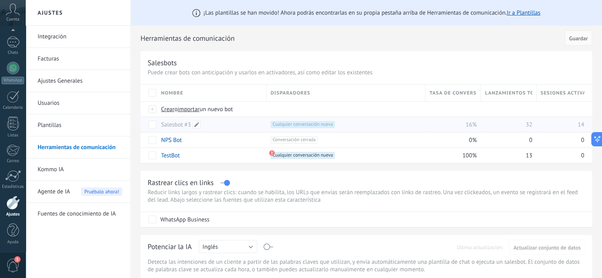
click at [171, 122] on link "Salesbot #3" at bounding box center [176, 125] width 30 height 8
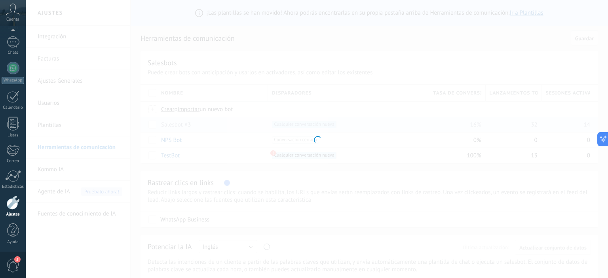
type input "**********"
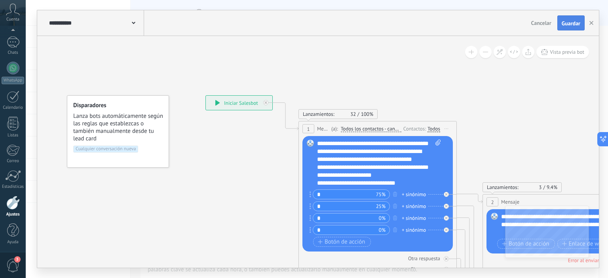
click at [567, 22] on span "Guardar" at bounding box center [571, 24] width 19 height 6
click at [593, 21] on icon "button" at bounding box center [591, 23] width 4 height 4
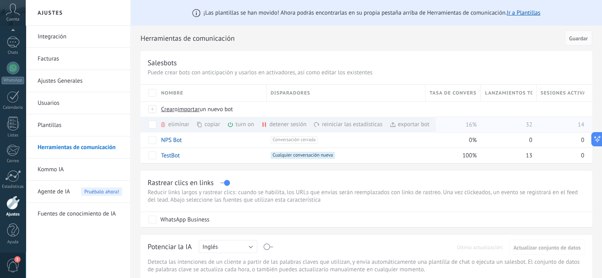
click at [239, 123] on div "turn on màs" at bounding box center [254, 124] width 54 height 15
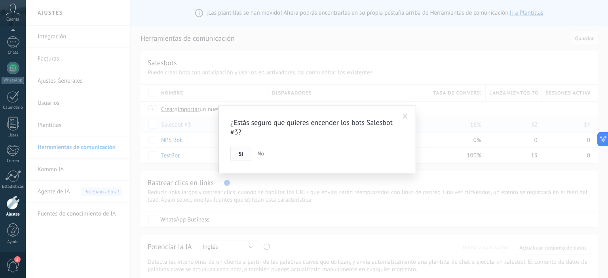
click at [244, 152] on button "Si" at bounding box center [240, 153] width 21 height 15
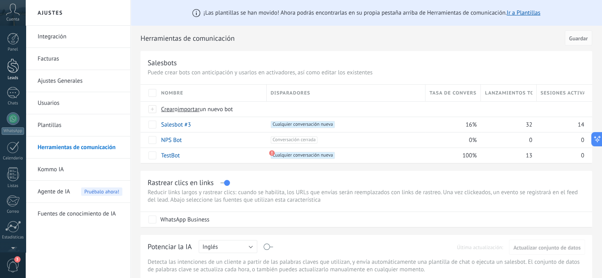
click at [13, 68] on div at bounding box center [13, 66] width 12 height 15
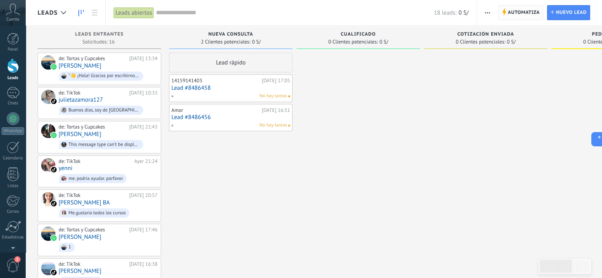
click at [525, 6] on span "Automatiza" at bounding box center [524, 13] width 32 height 14
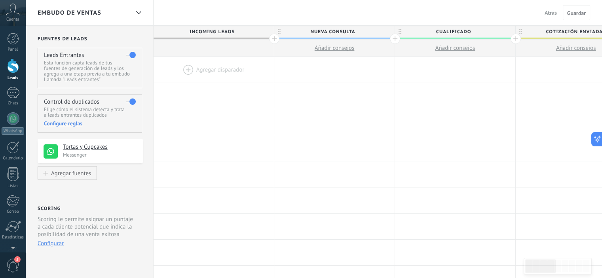
click at [233, 70] on div at bounding box center [214, 70] width 120 height 26
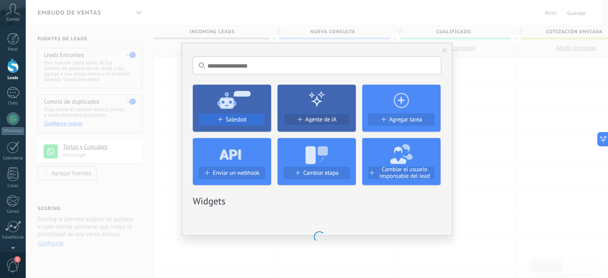
click at [239, 119] on span "Salesbot" at bounding box center [236, 119] width 21 height 7
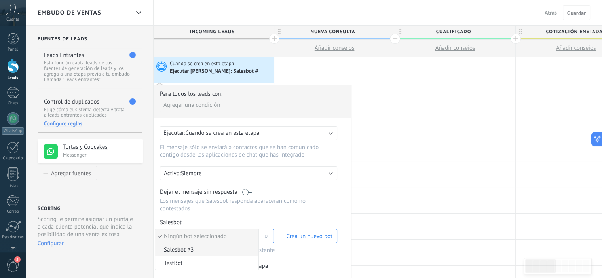
click at [190, 246] on span "Salesbot #3" at bounding box center [205, 250] width 101 height 8
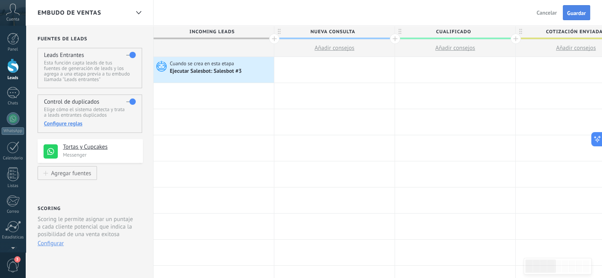
click at [572, 9] on button "Guardar" at bounding box center [576, 12] width 27 height 15
click at [205, 71] on div "Ejecutar Salesbot: Salesbot #3" at bounding box center [206, 71] width 73 height 7
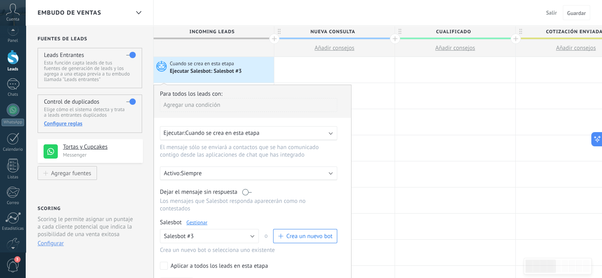
scroll to position [21, 0]
click at [14, 232] on div at bounding box center [12, 232] width 13 height 14
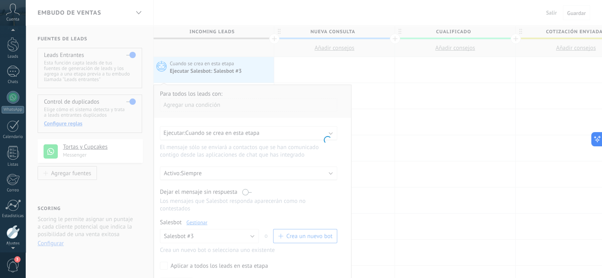
scroll to position [51, 0]
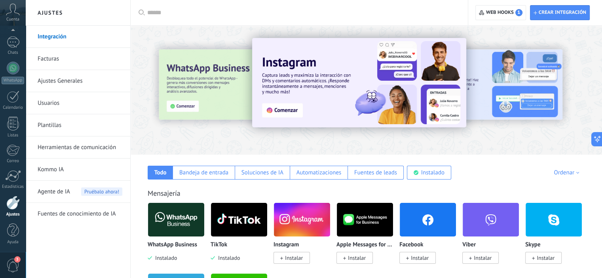
click at [97, 148] on link "Herramientas de comunicación" at bounding box center [80, 148] width 85 height 22
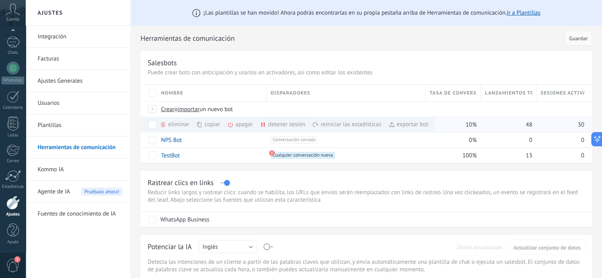
click at [233, 123] on icon at bounding box center [230, 125] width 6 height 6
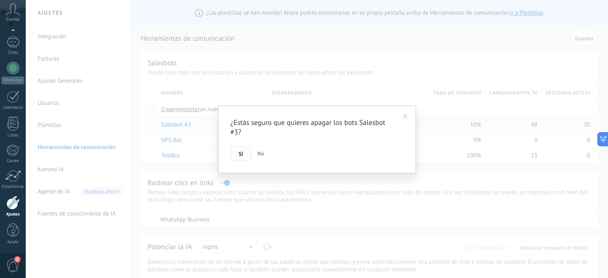
click at [241, 152] on span "Si" at bounding box center [241, 154] width 4 height 6
